Goal: Task Accomplishment & Management: Use online tool/utility

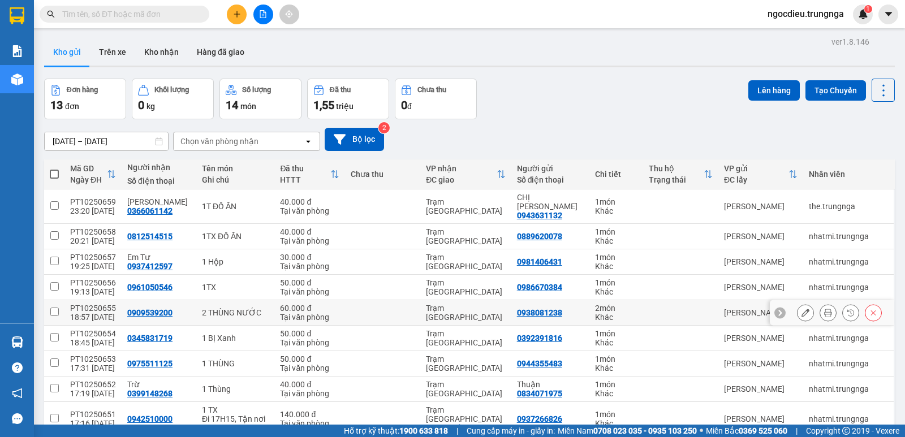
scroll to position [205, 0]
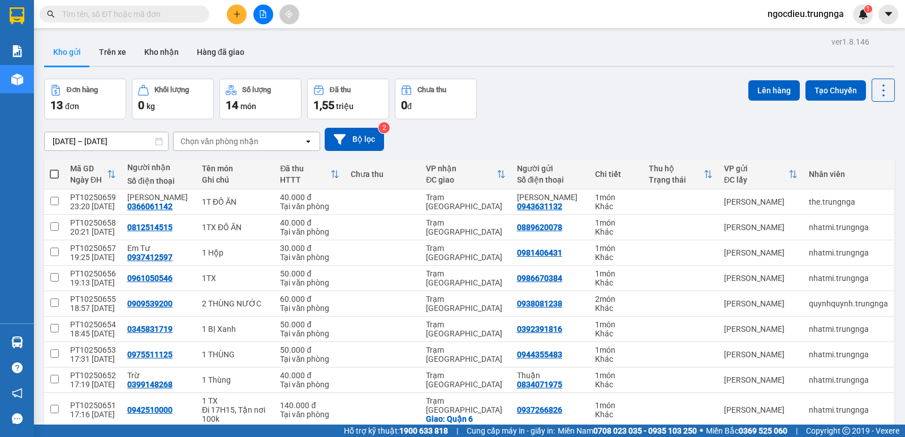
scroll to position [93, 0]
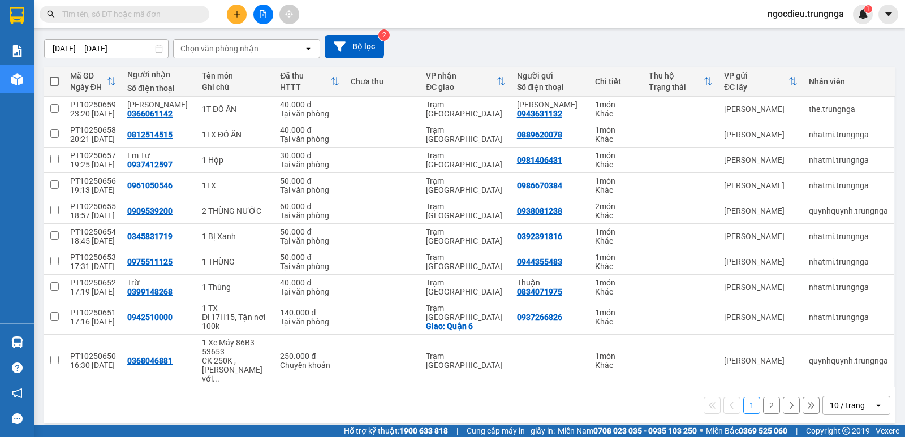
click at [832, 404] on div "10 / trang" at bounding box center [848, 406] width 51 height 18
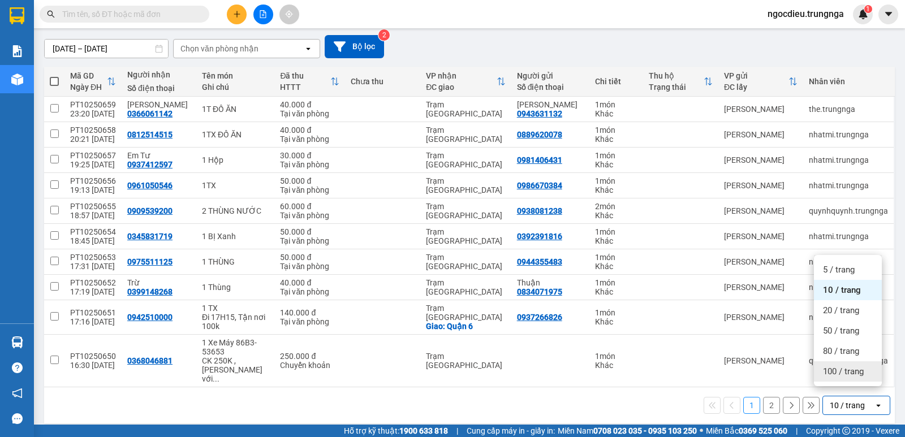
click at [834, 376] on span "100 / trang" at bounding box center [843, 371] width 41 height 11
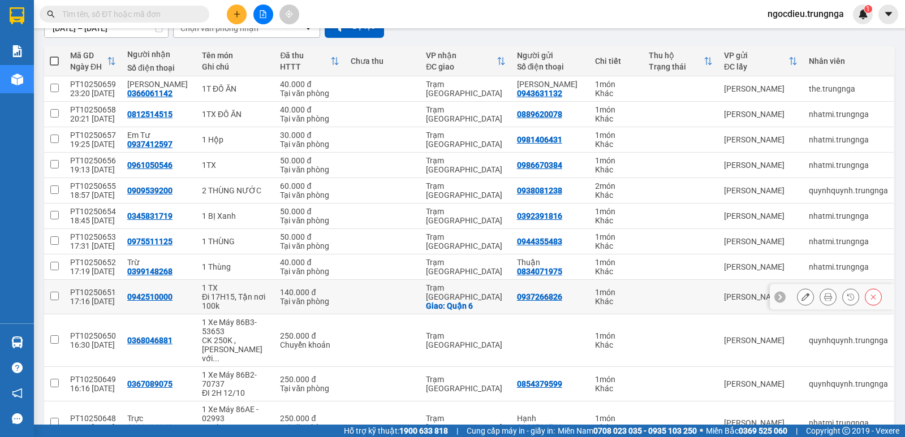
scroll to position [170, 0]
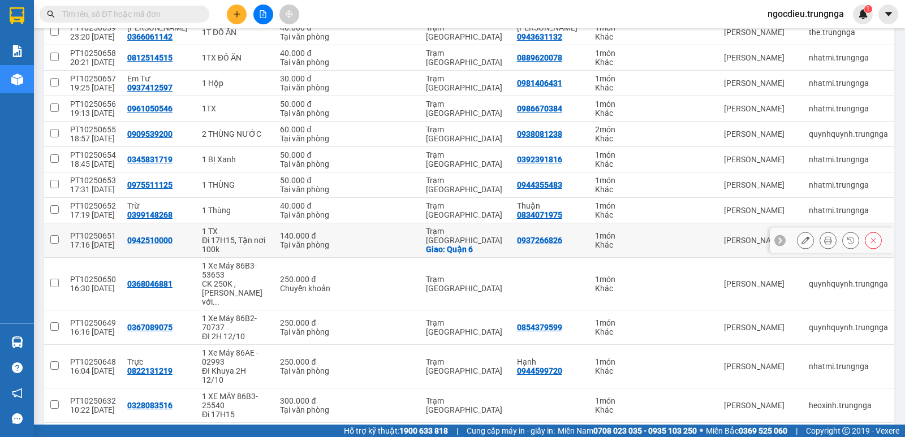
click at [776, 240] on icon at bounding box center [780, 241] width 8 height 8
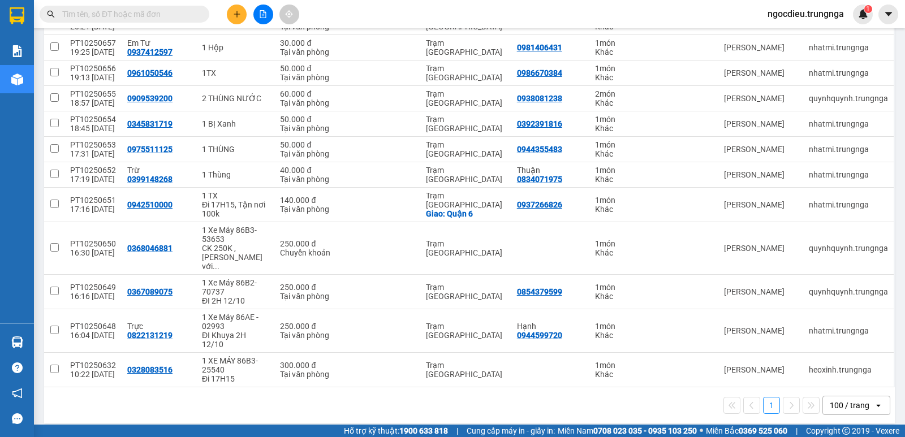
scroll to position [0, 0]
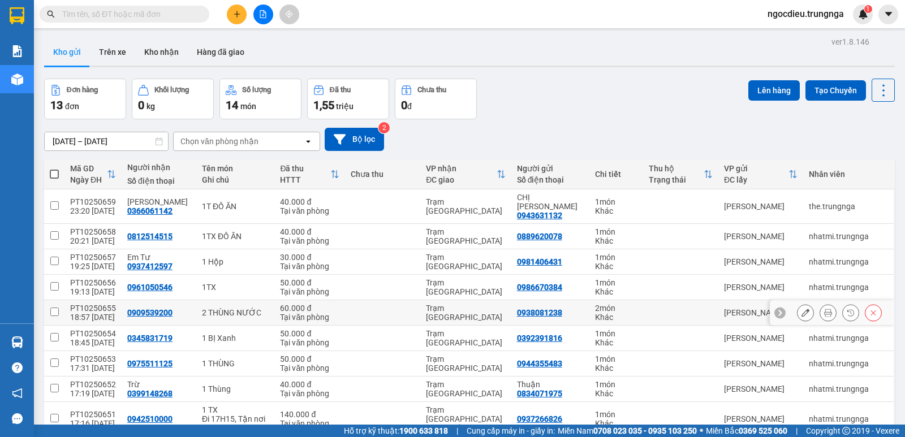
scroll to position [205, 0]
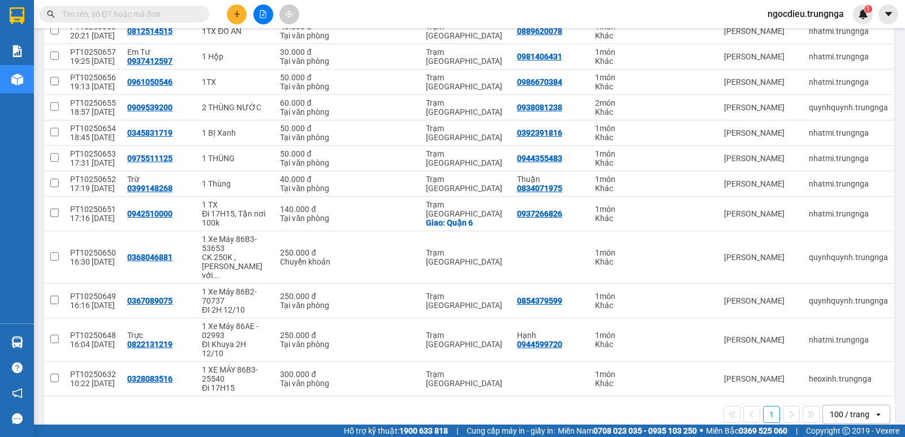
click at [851, 409] on div "100 / trang" at bounding box center [850, 414] width 40 height 11
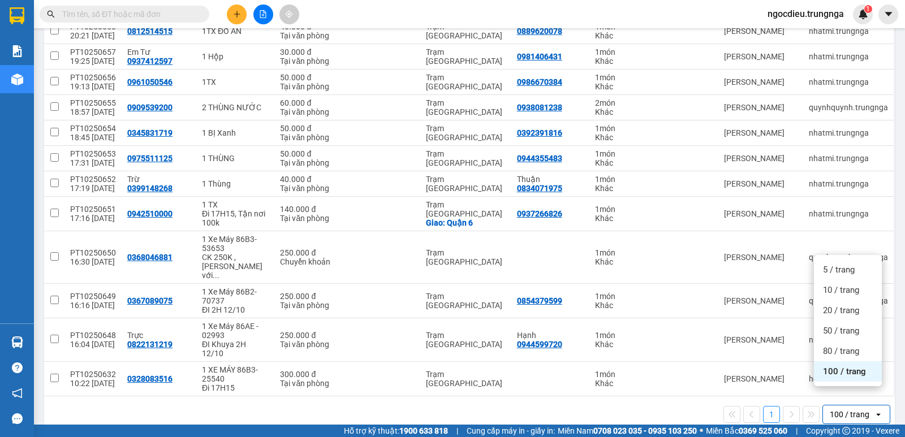
click at [842, 366] on span "100 / trang" at bounding box center [844, 371] width 43 height 11
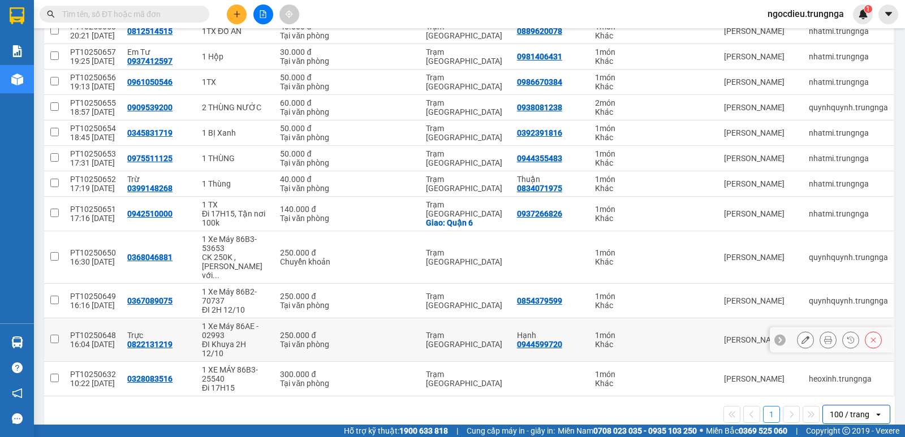
scroll to position [0, 0]
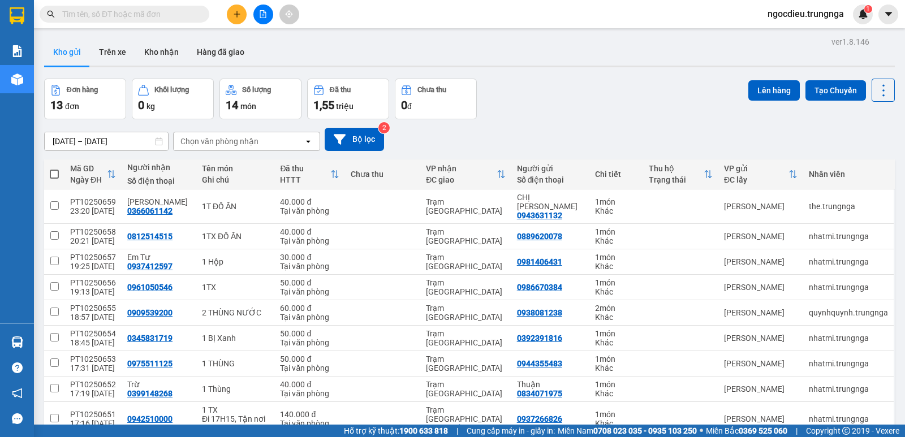
click at [57, 175] on span at bounding box center [54, 174] width 9 height 9
click at [54, 169] on input "checkbox" at bounding box center [54, 169] width 0 height 0
checkbox input "true"
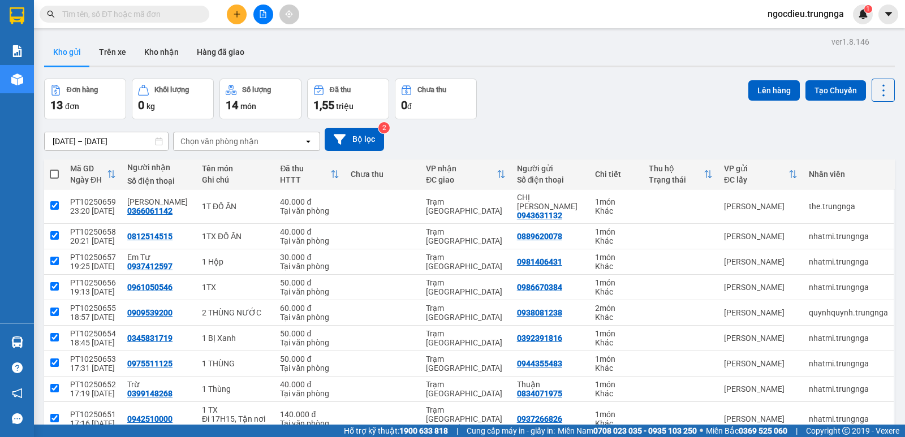
checkbox input "true"
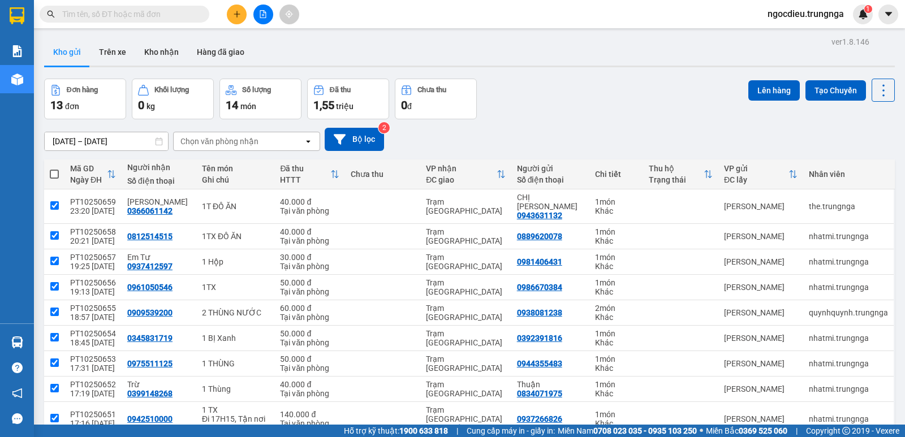
checkbox input "true"
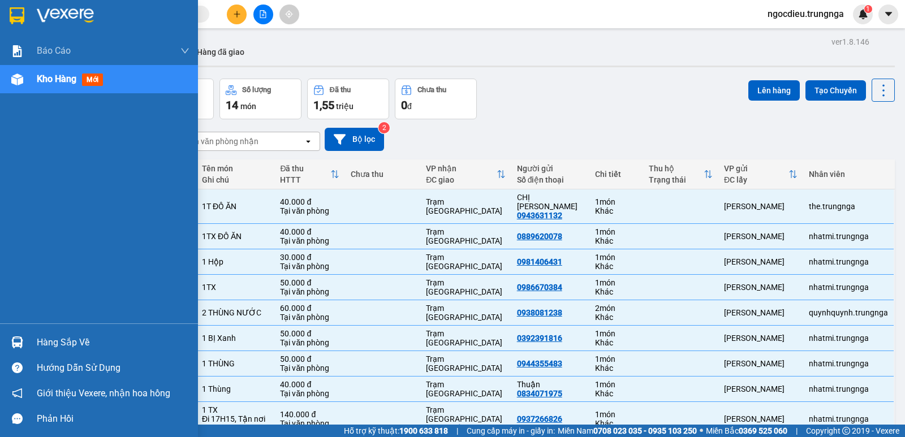
click at [177, 184] on div "Báo cáo Báo cáo dòng tiền (nhân viên) - chỉ tính tiền mặt Kho hàng mới" at bounding box center [99, 180] width 198 height 287
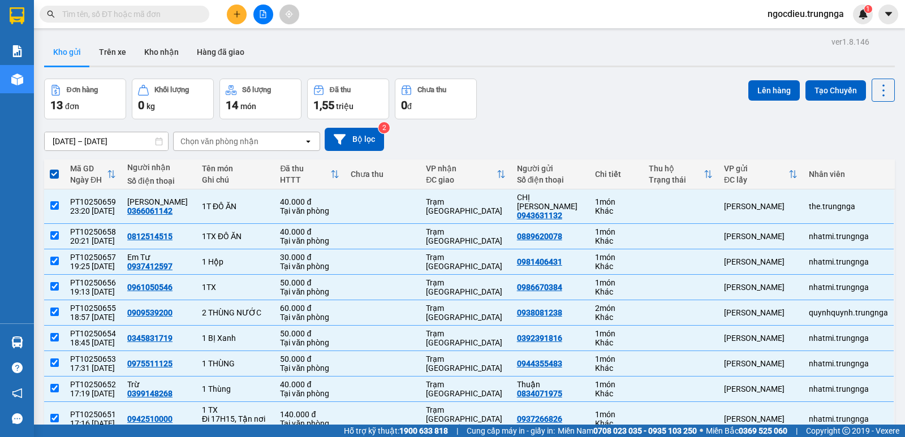
click at [54, 170] on span at bounding box center [54, 174] width 9 height 9
click at [54, 169] on input "checkbox" at bounding box center [54, 169] width 0 height 0
checkbox input "false"
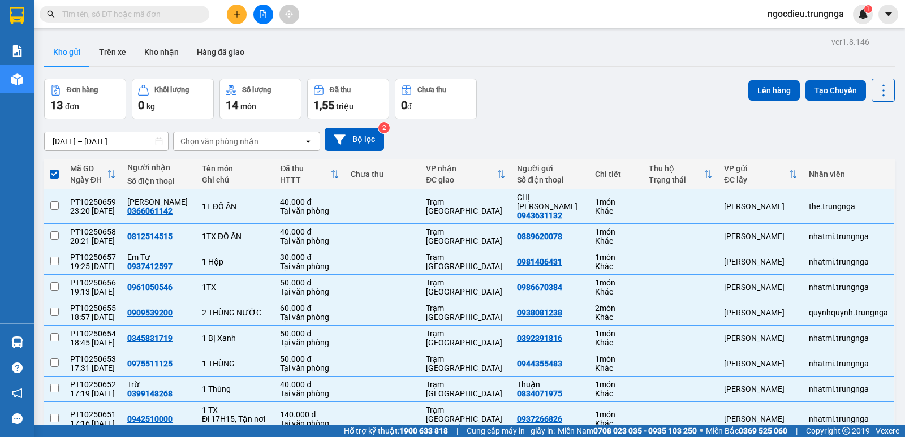
checkbox input "false"
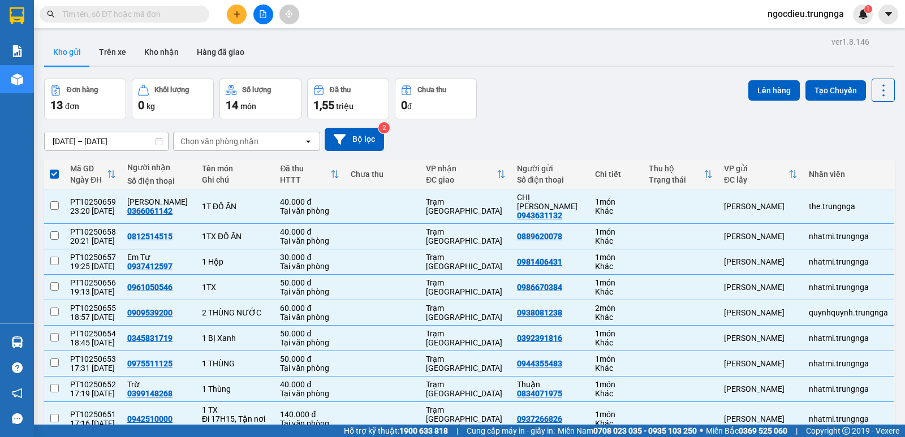
checkbox input "false"
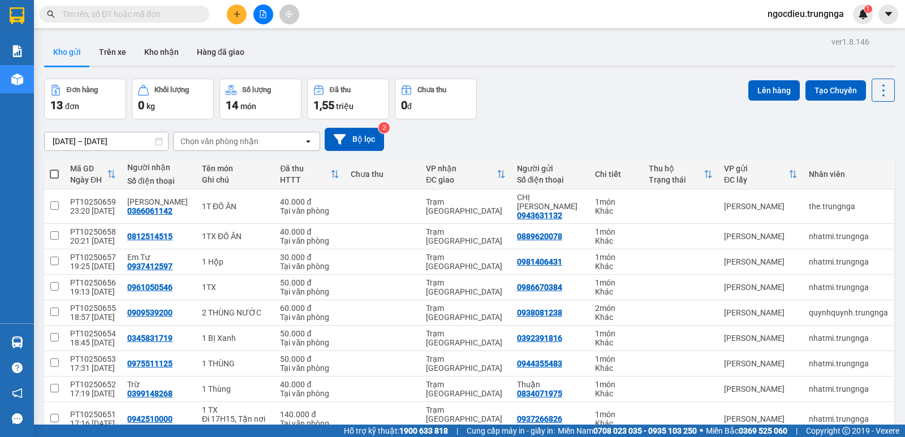
scroll to position [205, 0]
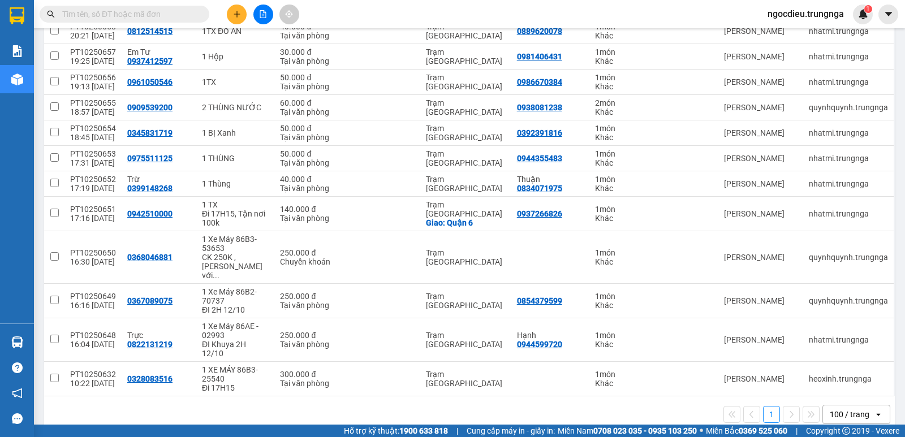
click at [839, 409] on div "100 / trang" at bounding box center [850, 414] width 40 height 11
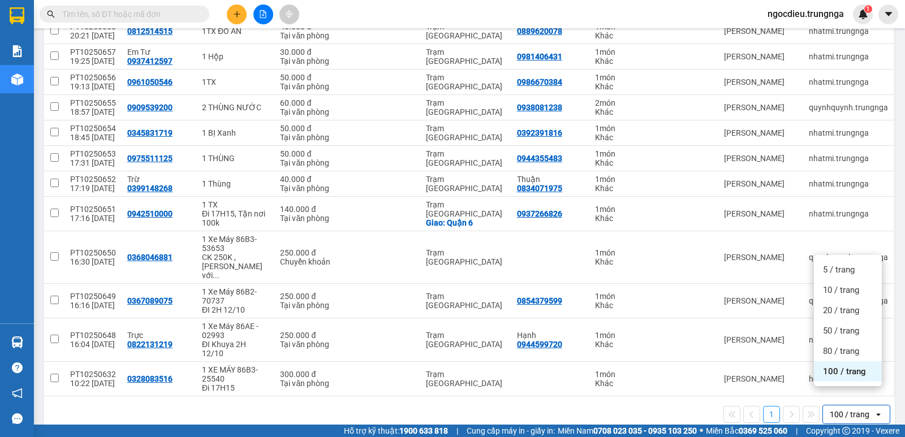
click at [837, 373] on span "100 / trang" at bounding box center [844, 371] width 43 height 11
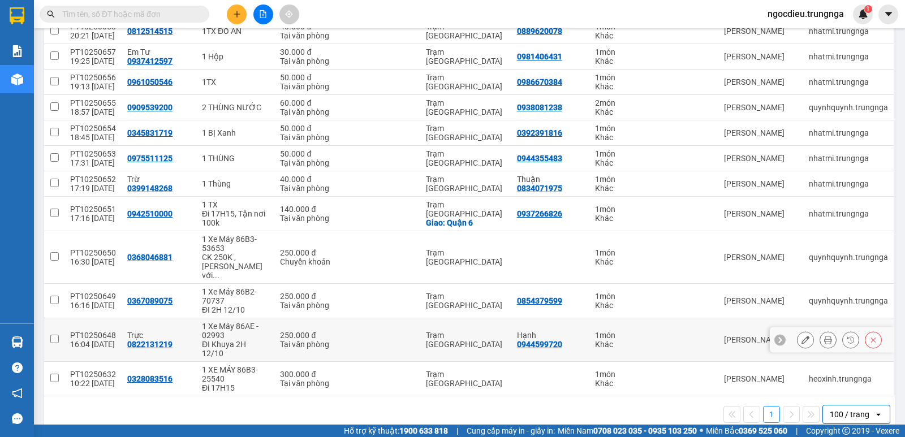
scroll to position [0, 0]
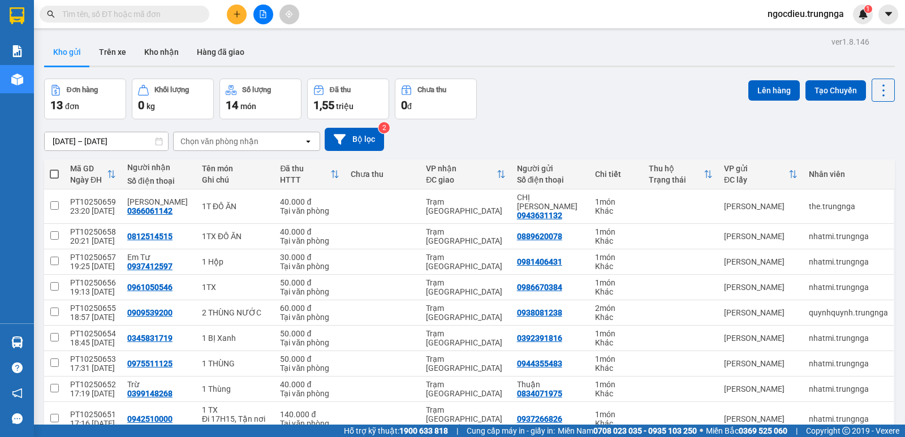
click at [51, 172] on span at bounding box center [54, 174] width 9 height 9
click at [54, 169] on input "checkbox" at bounding box center [54, 169] width 0 height 0
checkbox input "true"
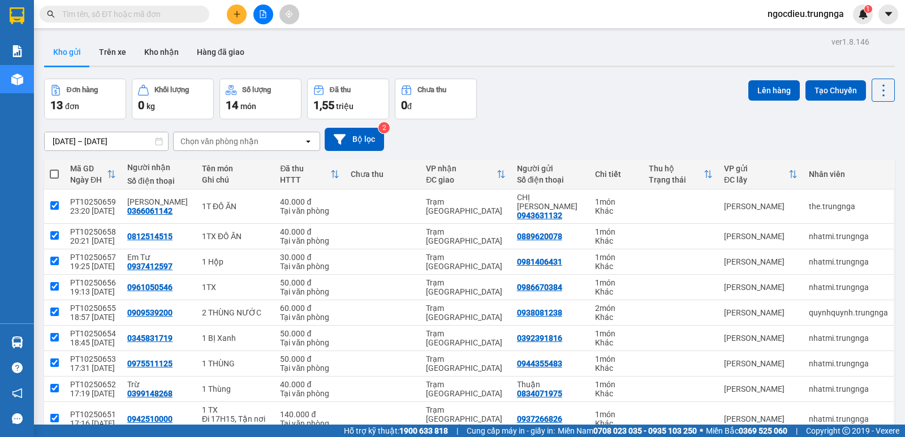
checkbox input "true"
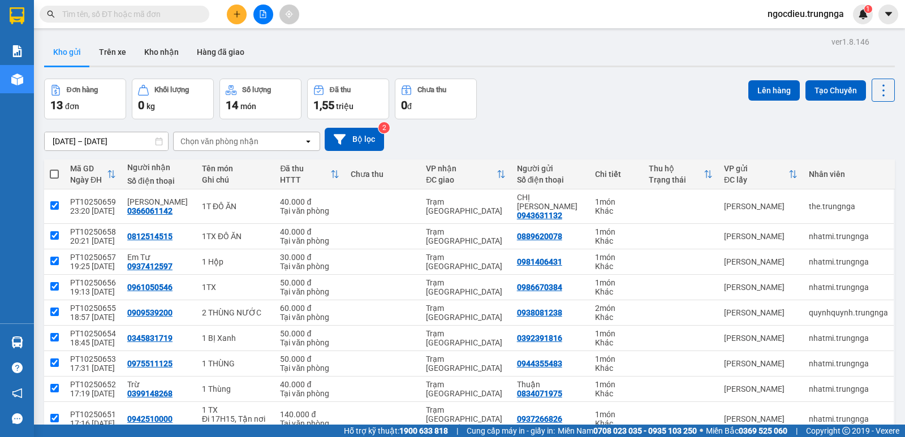
checkbox input "true"
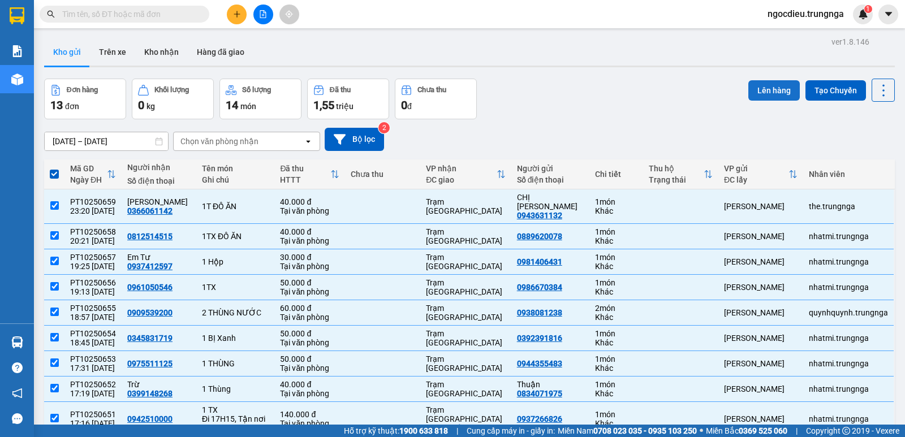
click at [772, 91] on button "Lên hàng" at bounding box center [774, 90] width 51 height 20
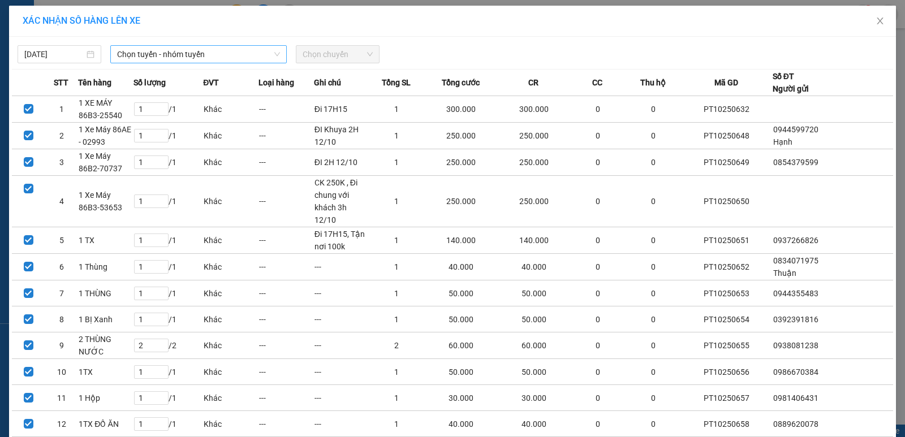
click at [256, 59] on span "Chọn tuyến - nhóm tuyến" at bounding box center [198, 54] width 163 height 17
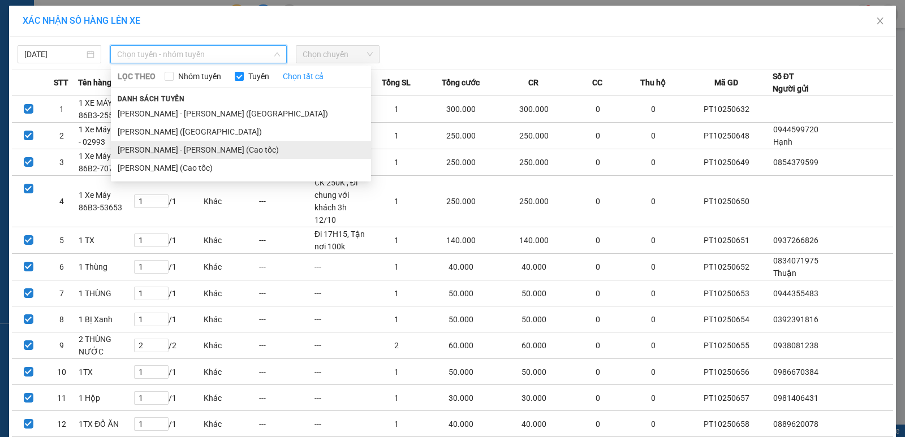
click at [210, 152] on li "[PERSON_NAME] - [PERSON_NAME] (Cao tốc)" at bounding box center [241, 150] width 260 height 18
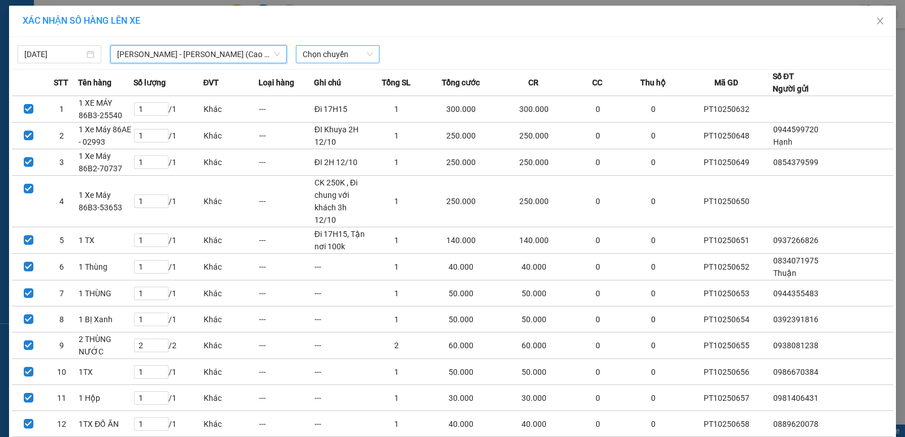
click at [332, 54] on span "Chọn chuyến" at bounding box center [338, 54] width 70 height 17
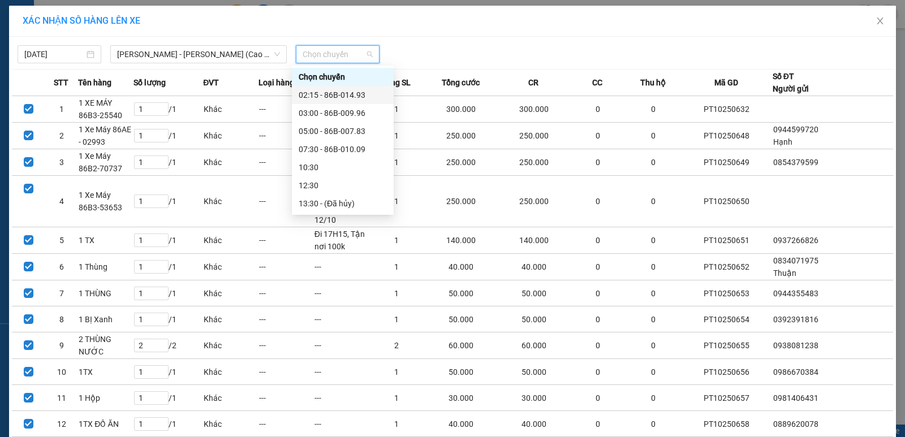
click at [330, 96] on div "02:15 - 86B-014.93" at bounding box center [343, 95] width 88 height 12
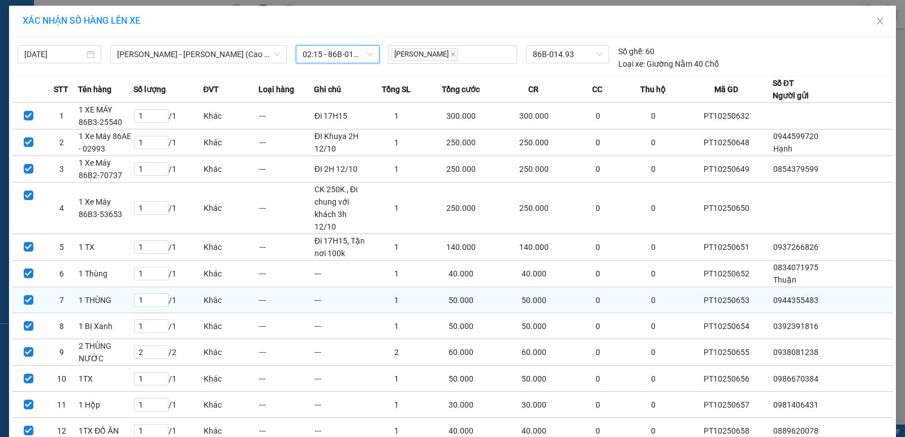
scroll to position [98, 0]
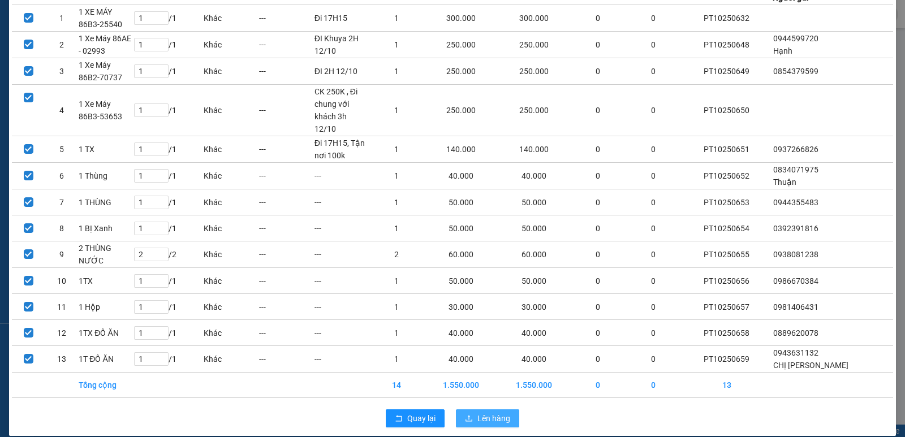
click at [487, 412] on span "Lên hàng" at bounding box center [494, 418] width 33 height 12
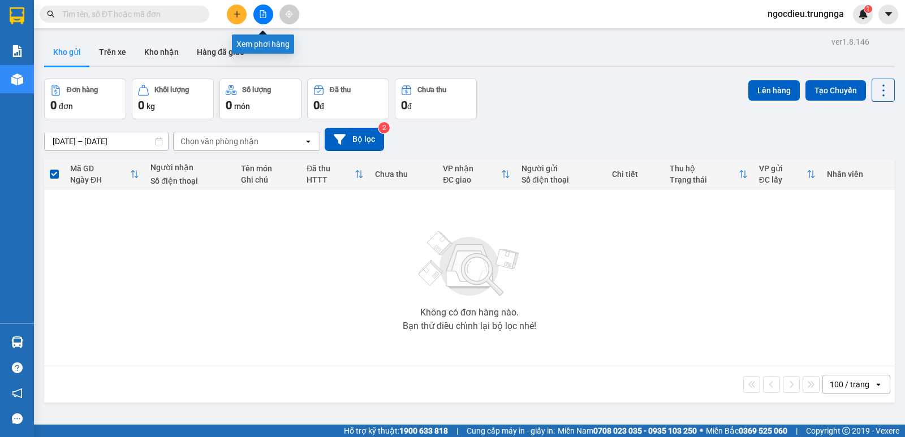
click at [261, 14] on icon "file-add" at bounding box center [263, 14] width 8 height 8
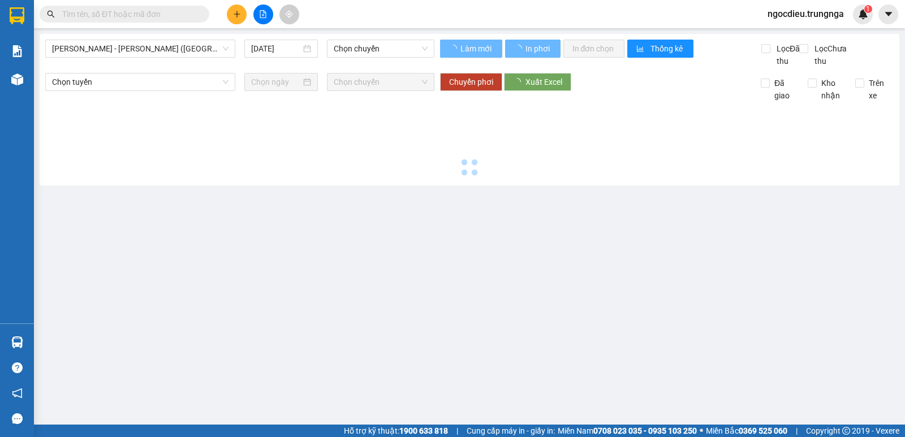
type input "[DATE]"
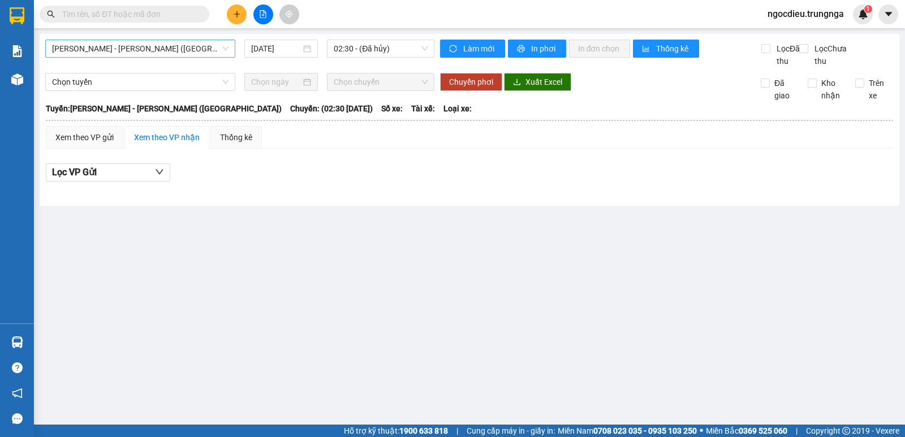
click at [134, 49] on span "[PERSON_NAME] - [PERSON_NAME] ([GEOGRAPHIC_DATA])" at bounding box center [140, 48] width 177 height 17
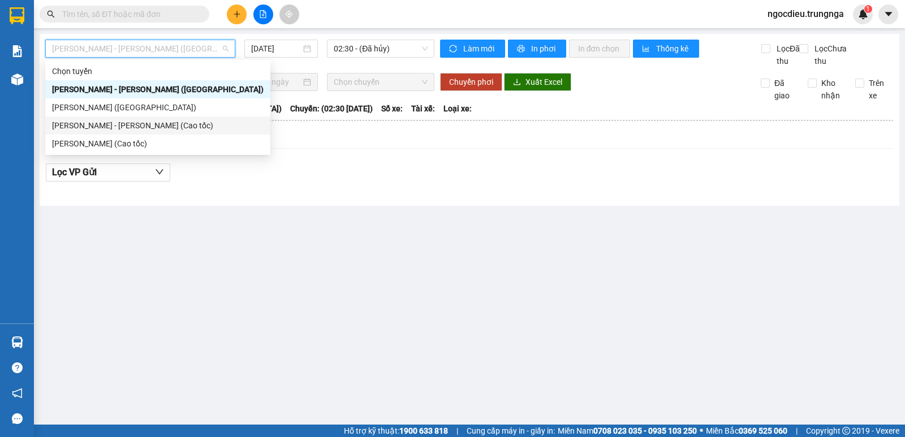
click at [132, 127] on div "[PERSON_NAME] - [PERSON_NAME] (Cao tốc)" at bounding box center [158, 125] width 212 height 12
type input "[DATE]"
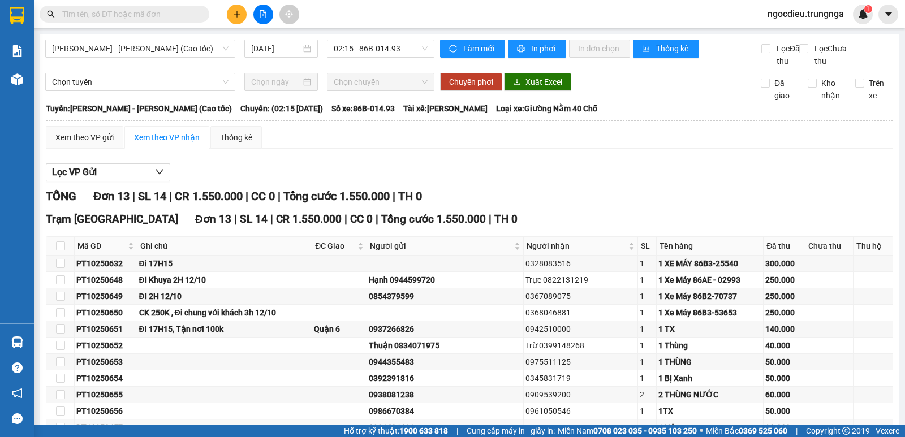
click at [171, 102] on div "Chọn tuyến Chọn chuyến Chuyển phơi Xuất Excel Đã giao Kho nhận Trên xe" at bounding box center [469, 87] width 849 height 29
click at [171, 91] on span "Chọn tuyến" at bounding box center [140, 82] width 177 height 17
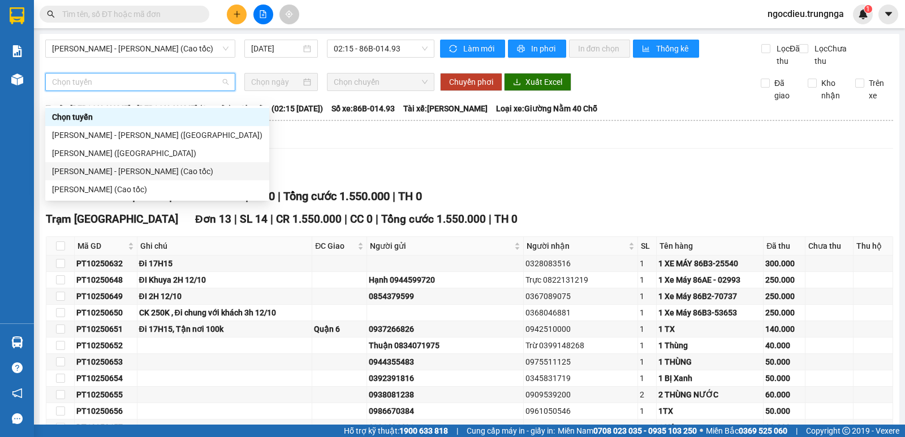
drag, startPoint x: 130, startPoint y: 169, endPoint x: 141, endPoint y: 169, distance: 11.9
click at [131, 170] on div "[PERSON_NAME] - [PERSON_NAME] (Cao tốc)" at bounding box center [157, 171] width 210 height 12
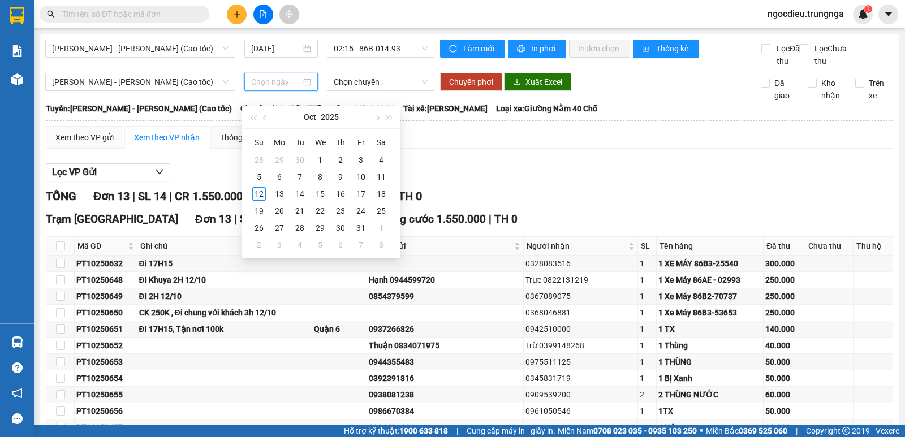
click at [290, 88] on input at bounding box center [276, 82] width 50 height 12
type input "[DATE]"
click at [260, 191] on div "12" at bounding box center [259, 194] width 14 height 14
type input "[DATE]"
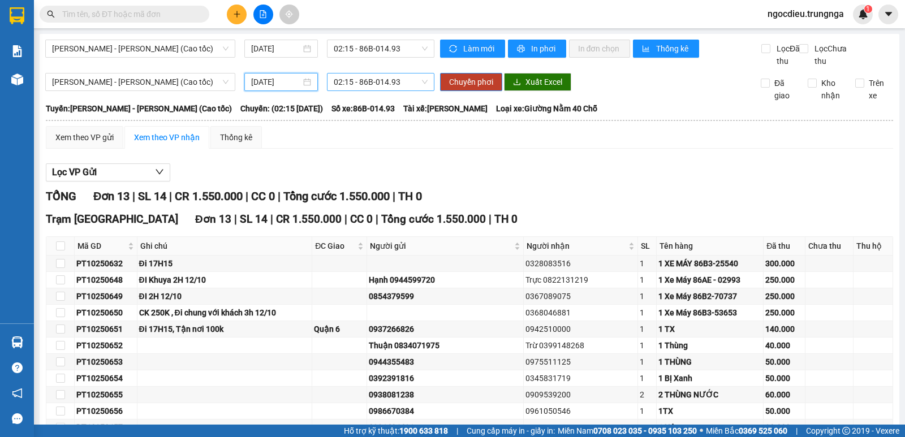
click at [354, 91] on span "02:15 - 86B-014.93" at bounding box center [380, 82] width 93 height 17
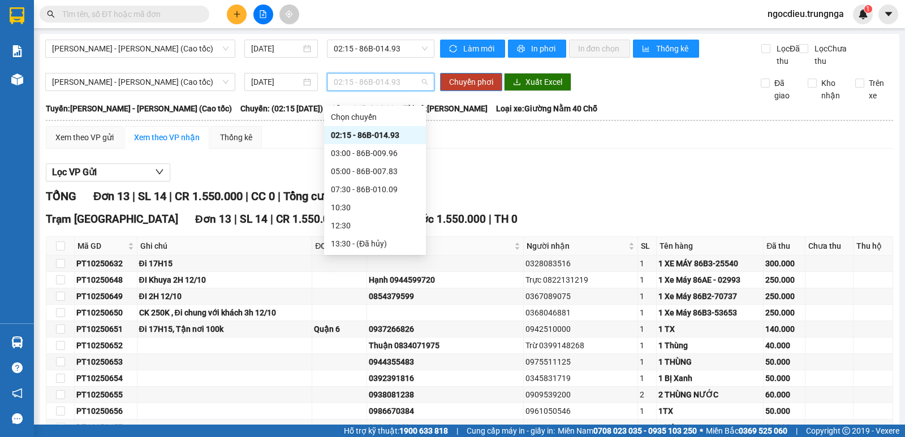
click at [350, 132] on div "02:15 - 86B-014.93" at bounding box center [375, 135] width 88 height 12
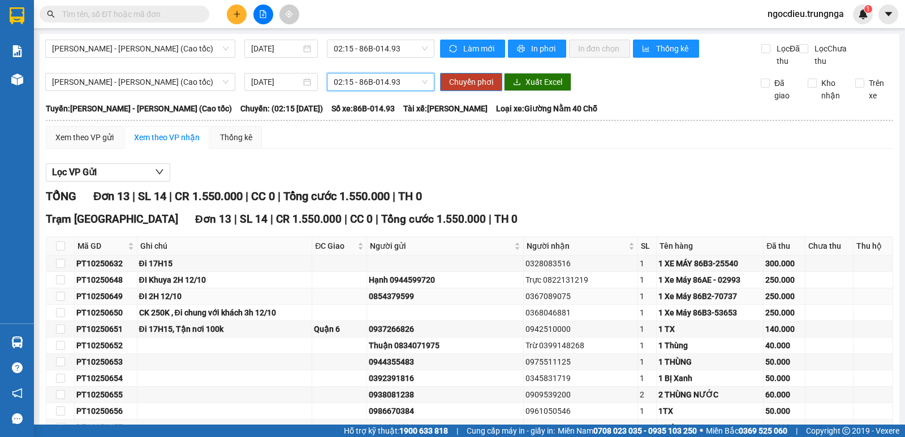
scroll to position [115, 0]
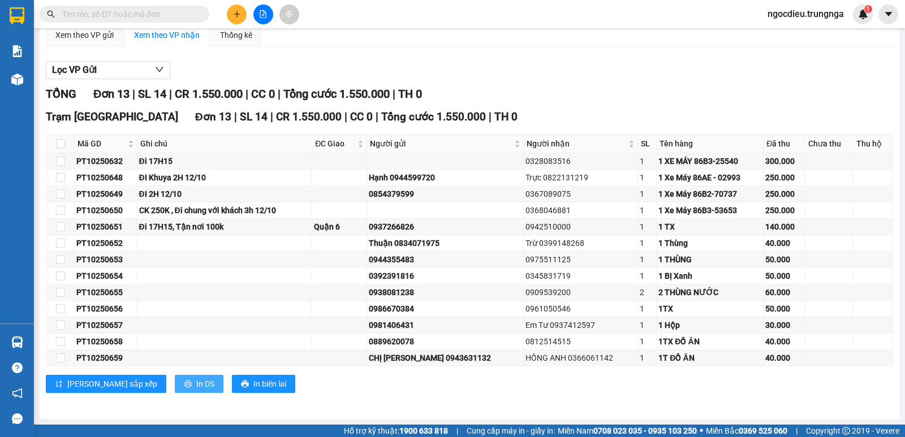
click at [196, 382] on span "In DS" at bounding box center [205, 384] width 18 height 12
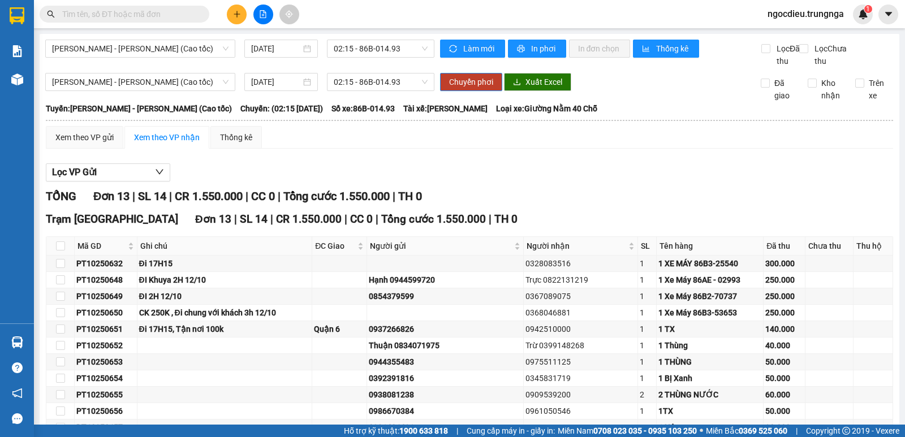
scroll to position [113, 0]
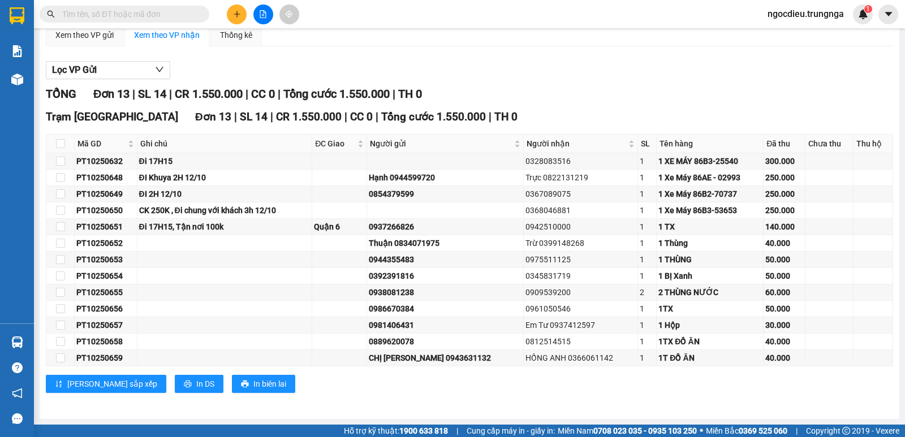
click at [84, 48] on div "Xem theo VP gửi Xem theo VP nhận Thống kê Lọc VP Gửi TỔNG Đơn 13 | SL 14 | CR …" at bounding box center [470, 216] width 848 height 384
click at [84, 40] on div "Xem theo VP gửi" at bounding box center [84, 35] width 58 height 12
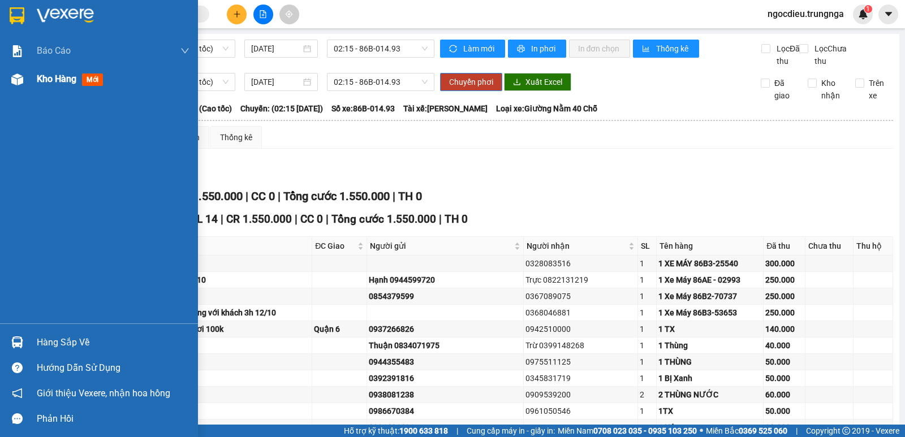
click at [56, 75] on span "Kho hàng" at bounding box center [57, 79] width 40 height 11
